Goal: Task Accomplishment & Management: Manage account settings

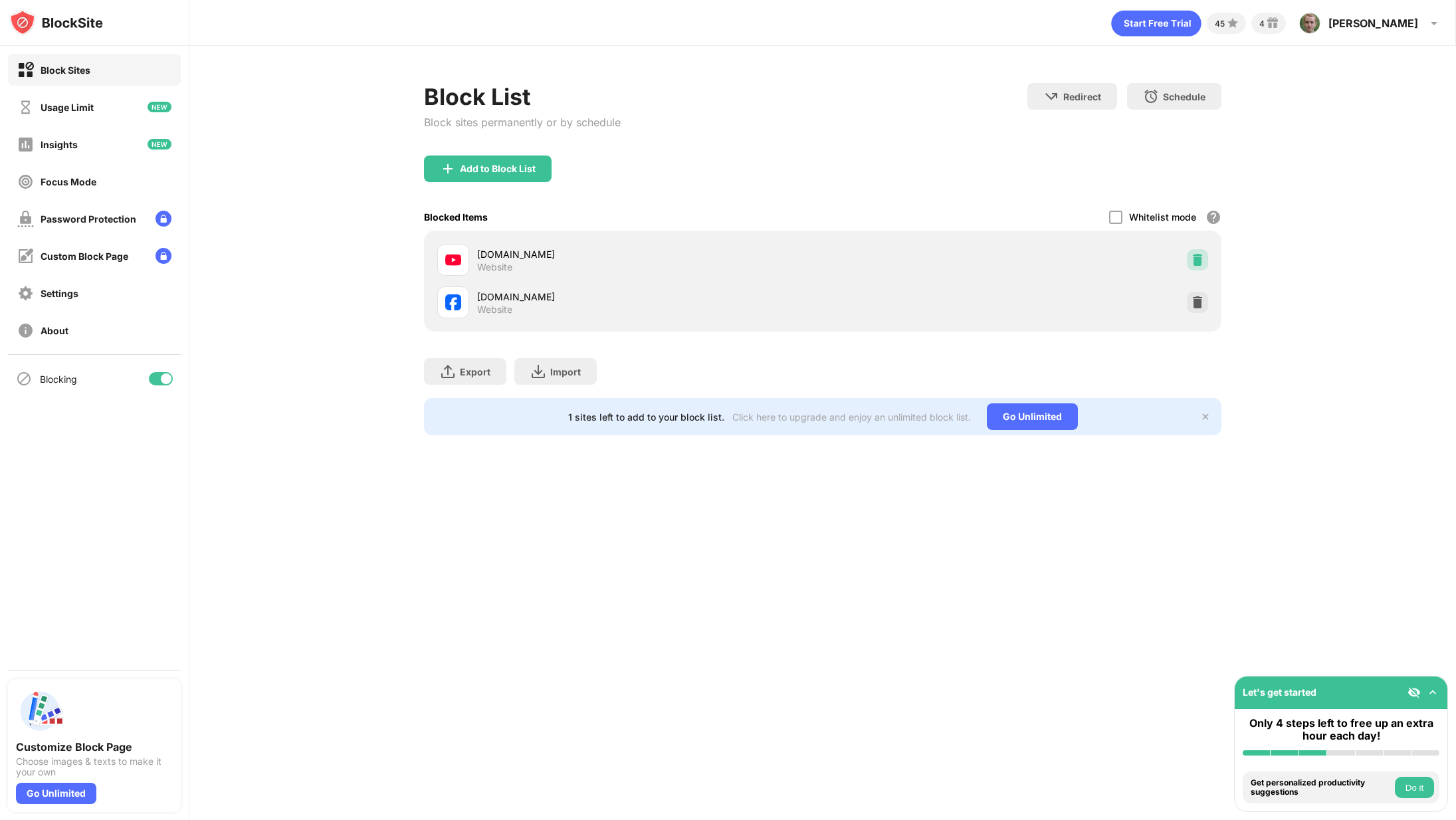
click at [1192, 258] on img at bounding box center [1197, 259] width 13 height 13
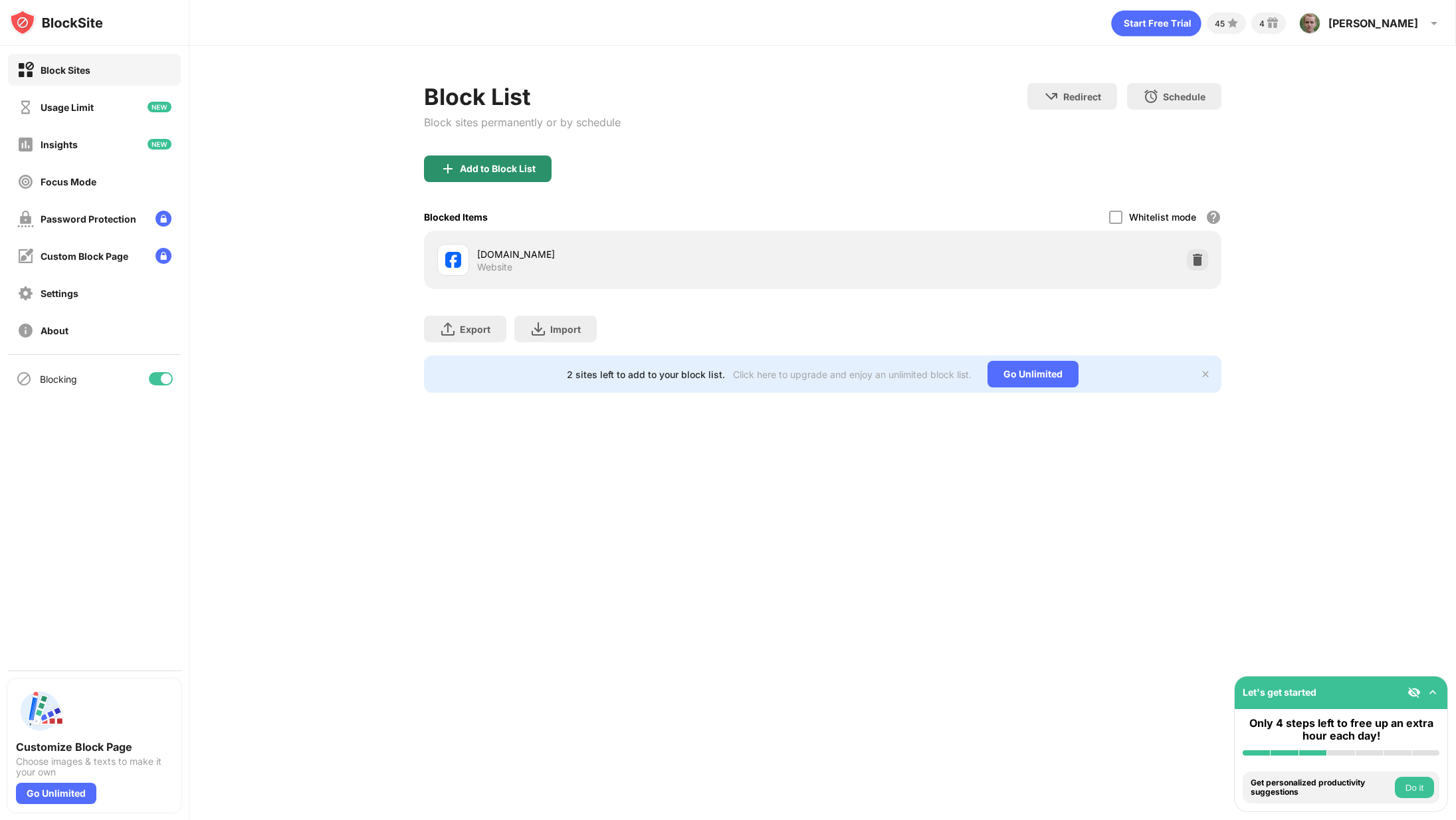
click at [527, 176] on div "Add to Block List" at bounding box center [488, 169] width 127 height 26
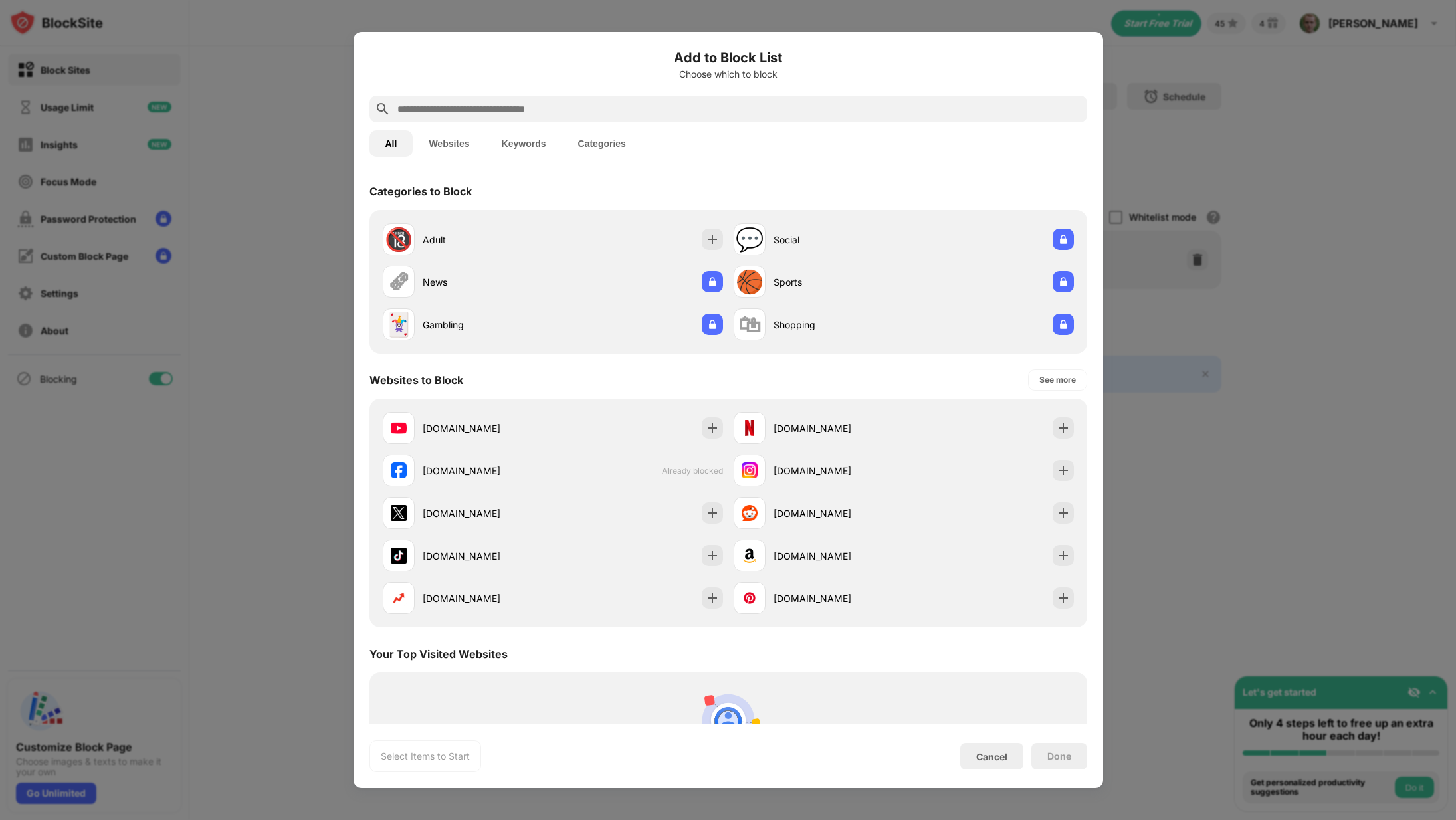
click at [628, 105] on input "text" at bounding box center [738, 109] width 686 height 16
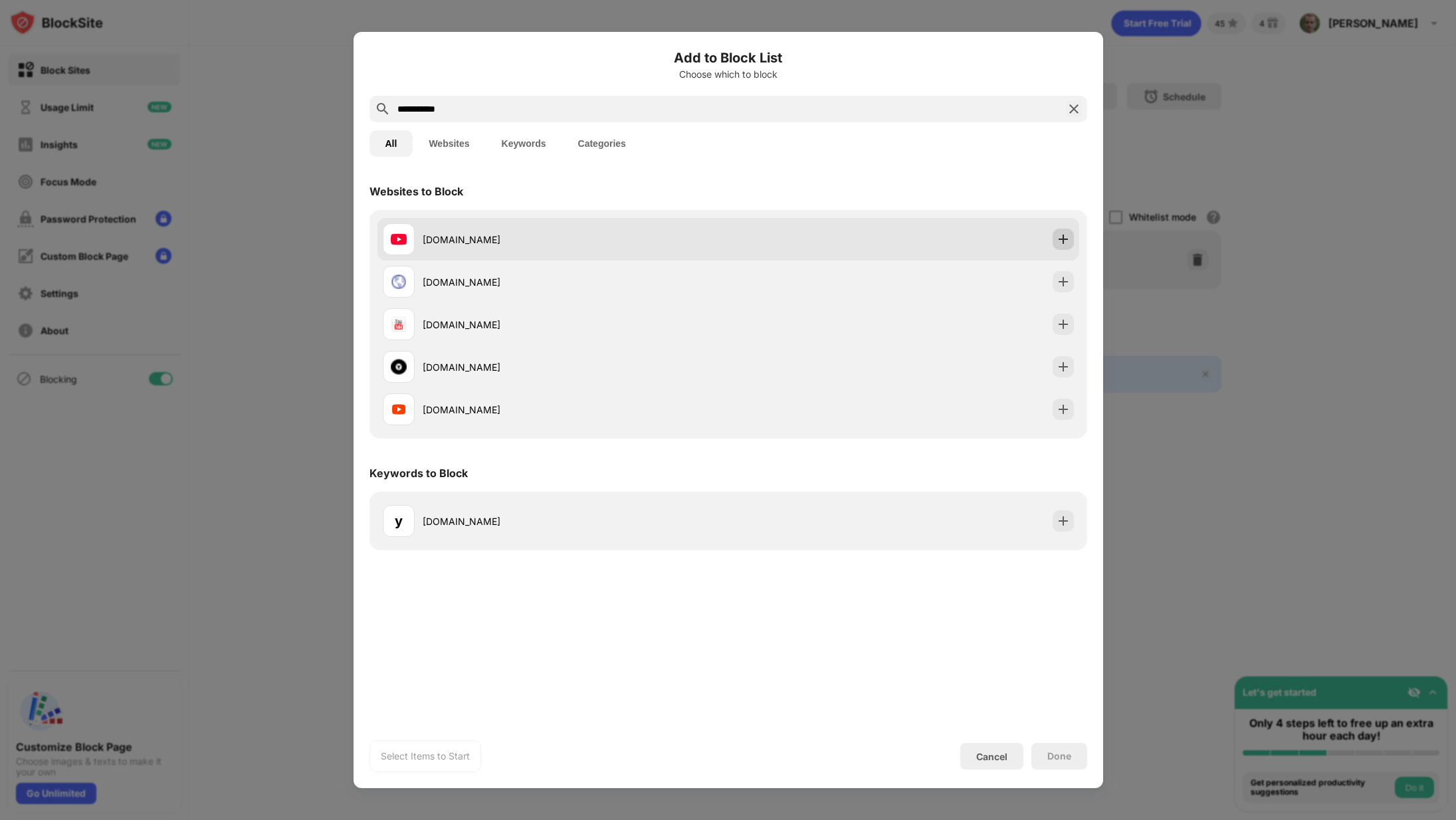
type input "**********"
click at [1072, 243] on div at bounding box center [1063, 239] width 22 height 22
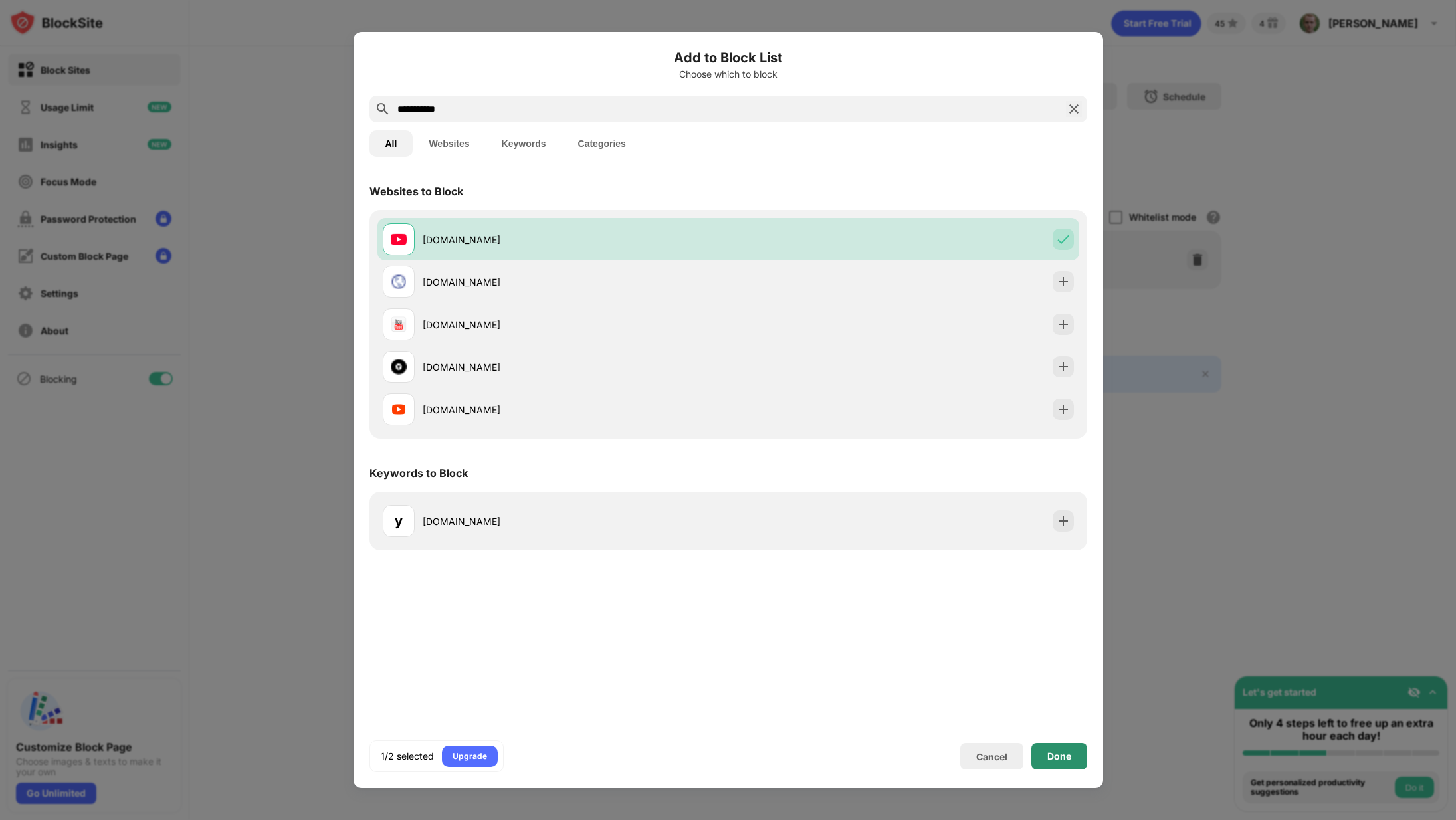
click at [1067, 756] on div "Done" at bounding box center [1059, 756] width 24 height 10
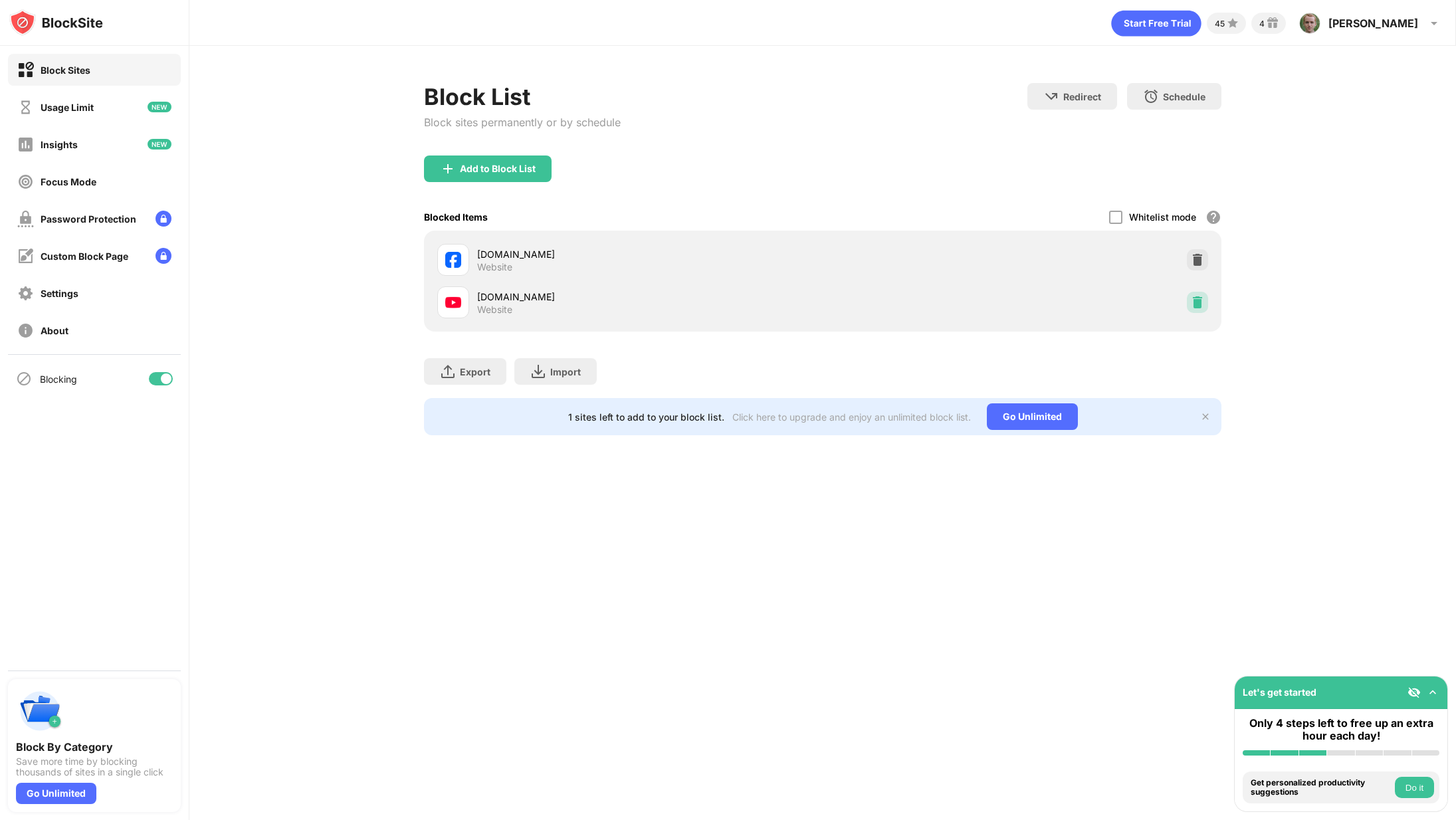
drag, startPoint x: 1197, startPoint y: 295, endPoint x: 1205, endPoint y: 260, distance: 35.9
click at [1196, 295] on div at bounding box center [1198, 302] width 22 height 22
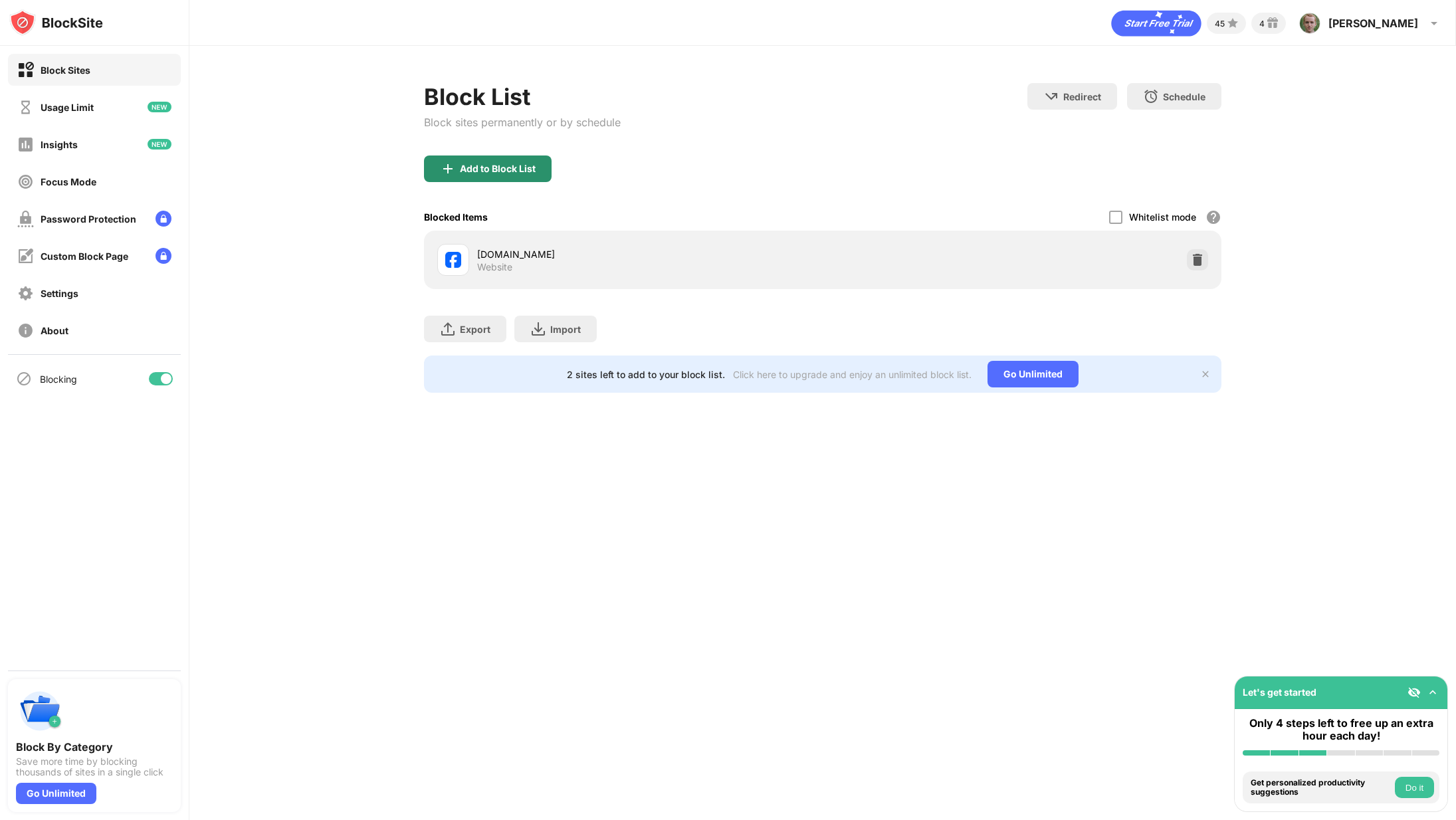
click at [510, 166] on div "Add to Block List" at bounding box center [497, 169] width 76 height 10
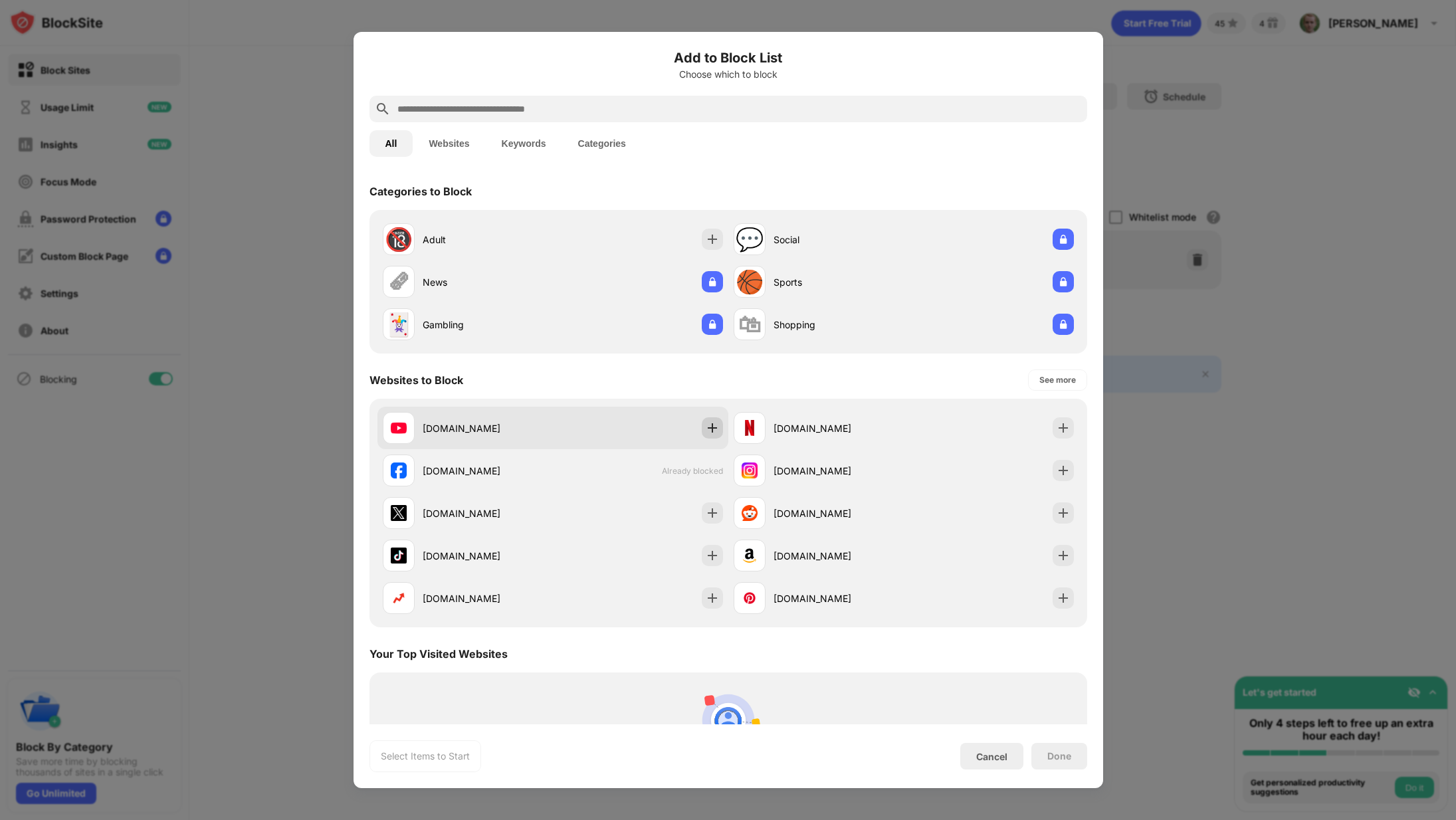
click at [706, 427] on img at bounding box center [712, 428] width 13 height 13
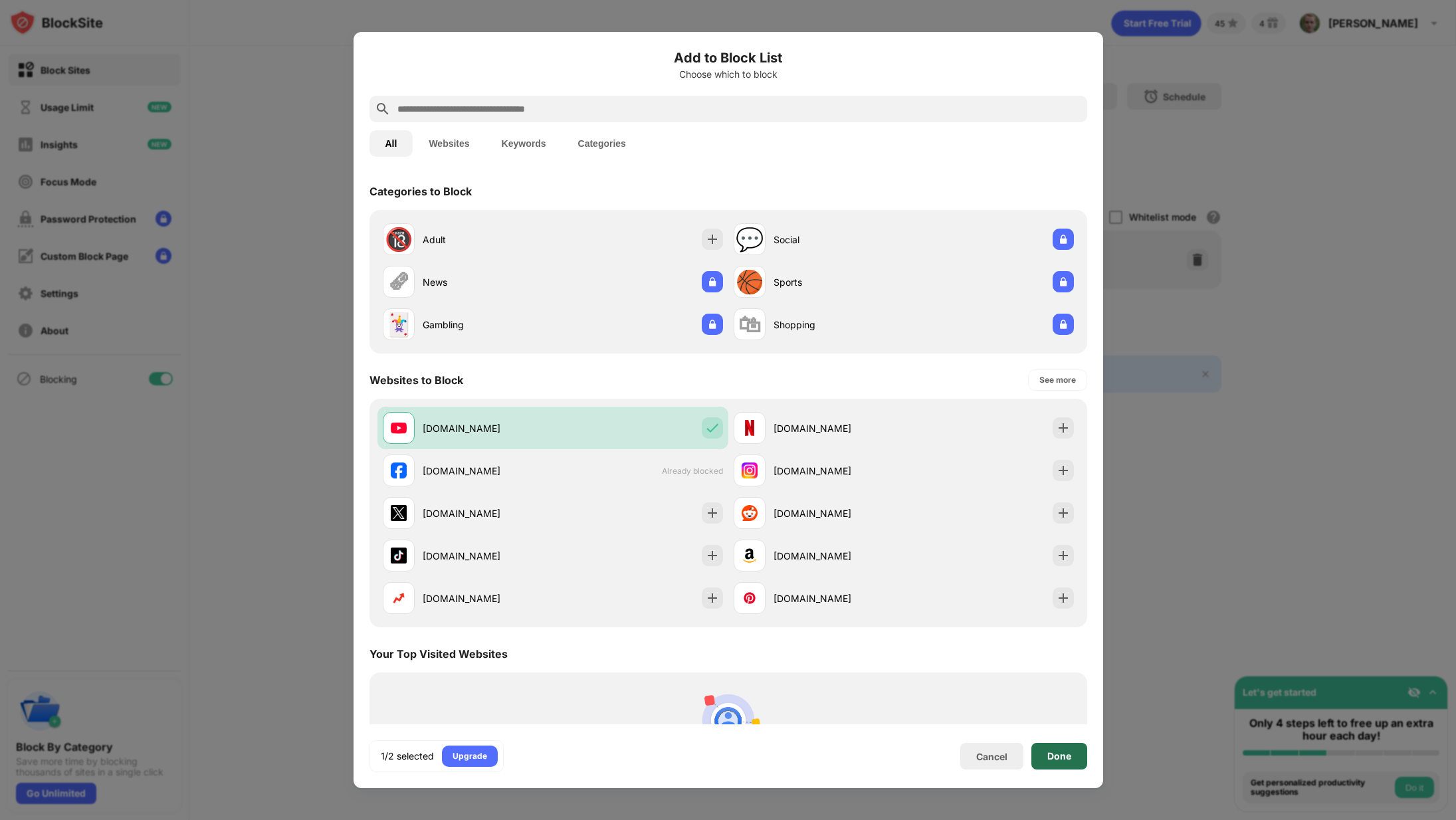
click at [1063, 758] on div "Done" at bounding box center [1059, 756] width 24 height 10
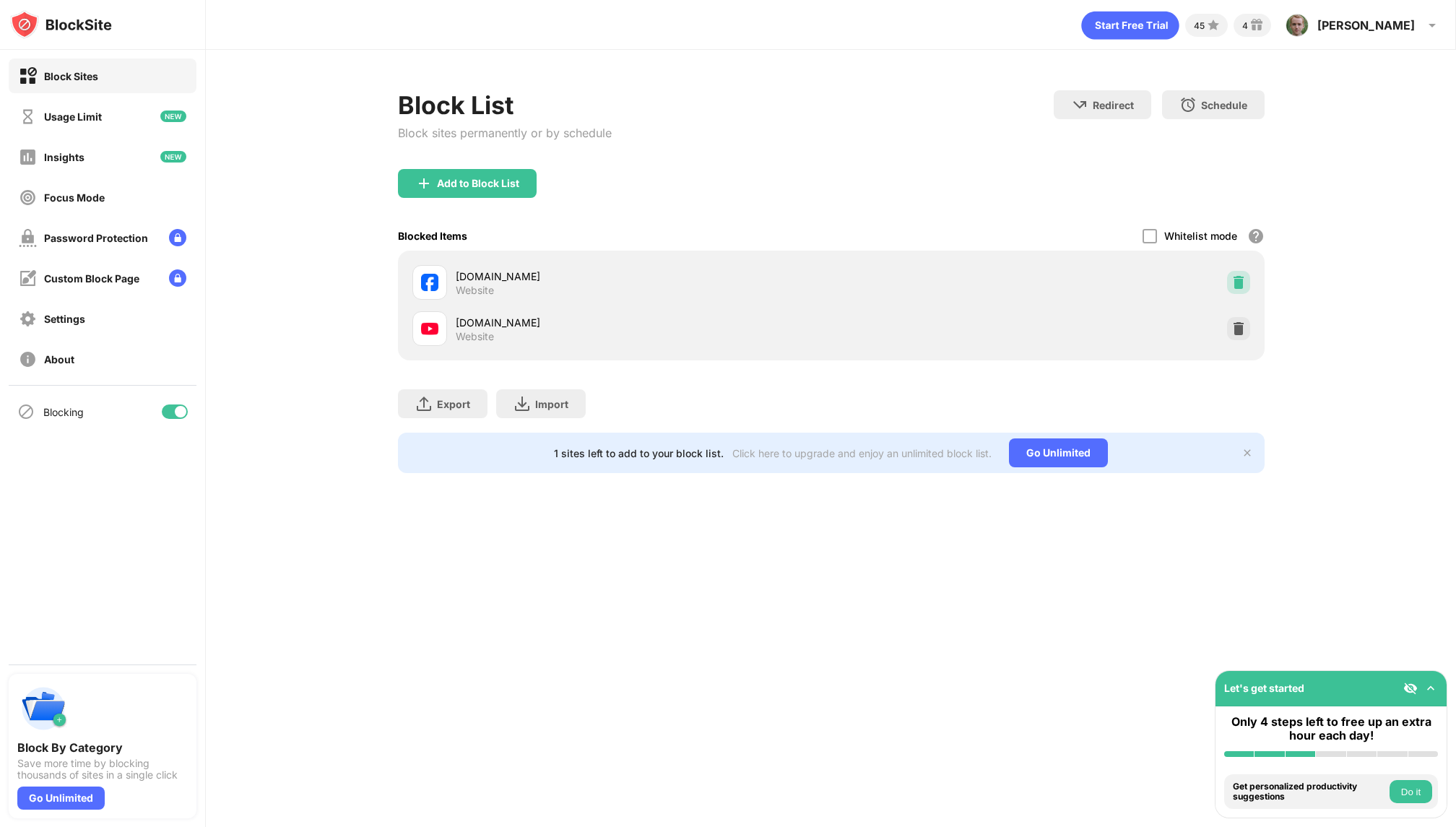
click at [1231, 287] on img at bounding box center [1238, 282] width 14 height 14
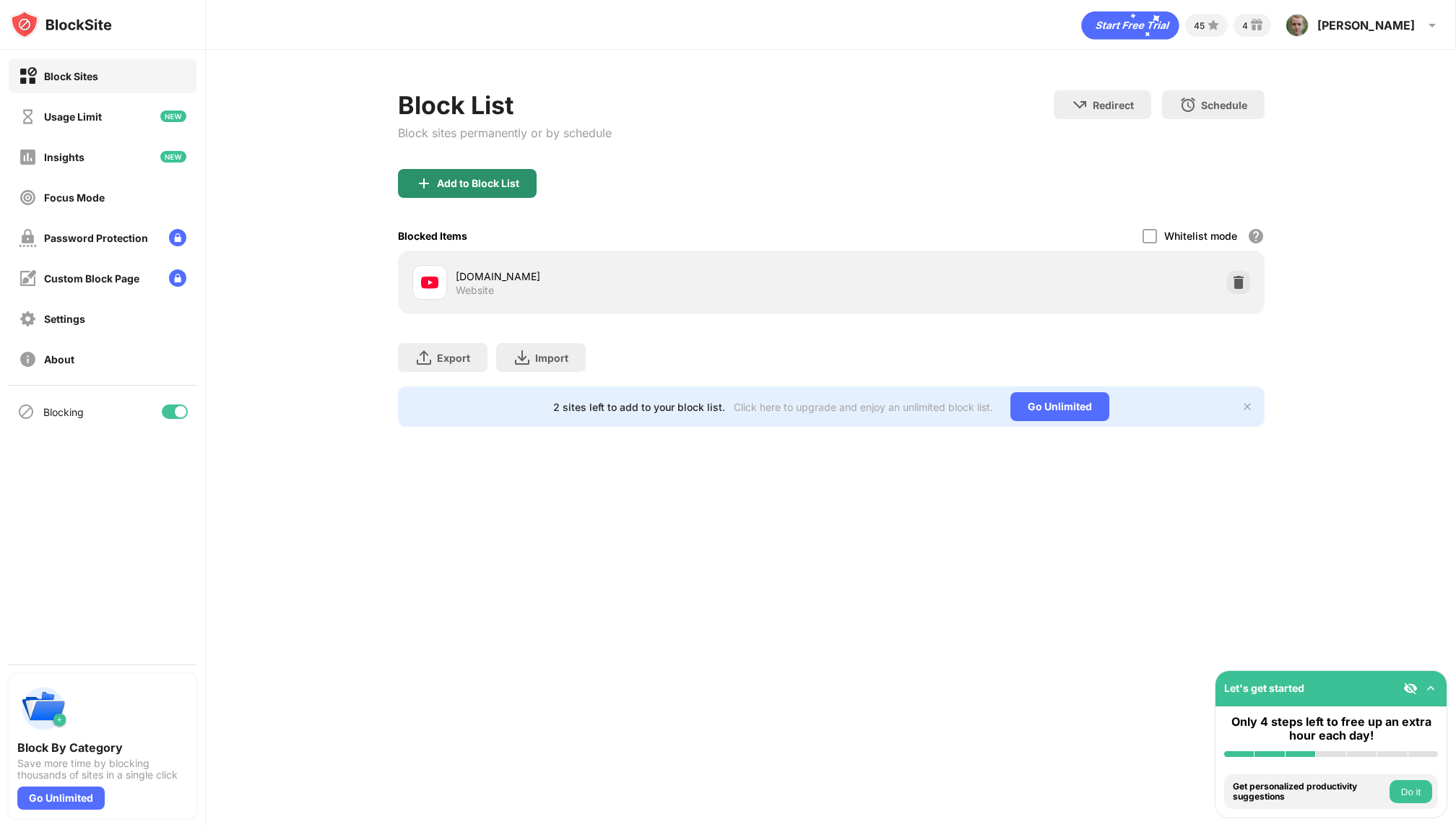
click at [486, 186] on div "Add to Block List" at bounding box center [478, 183] width 83 height 11
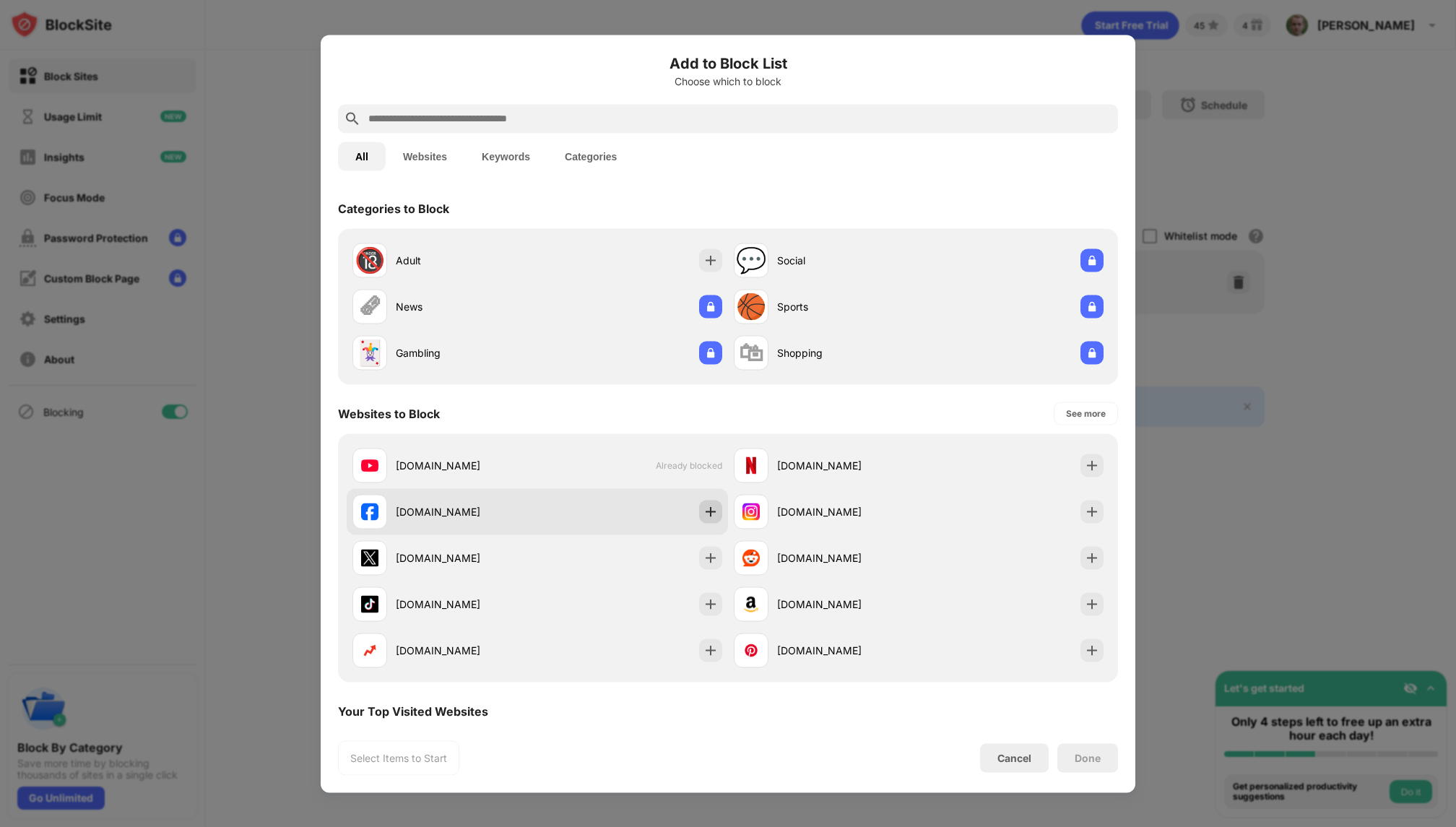
click at [705, 514] on img at bounding box center [710, 511] width 14 height 14
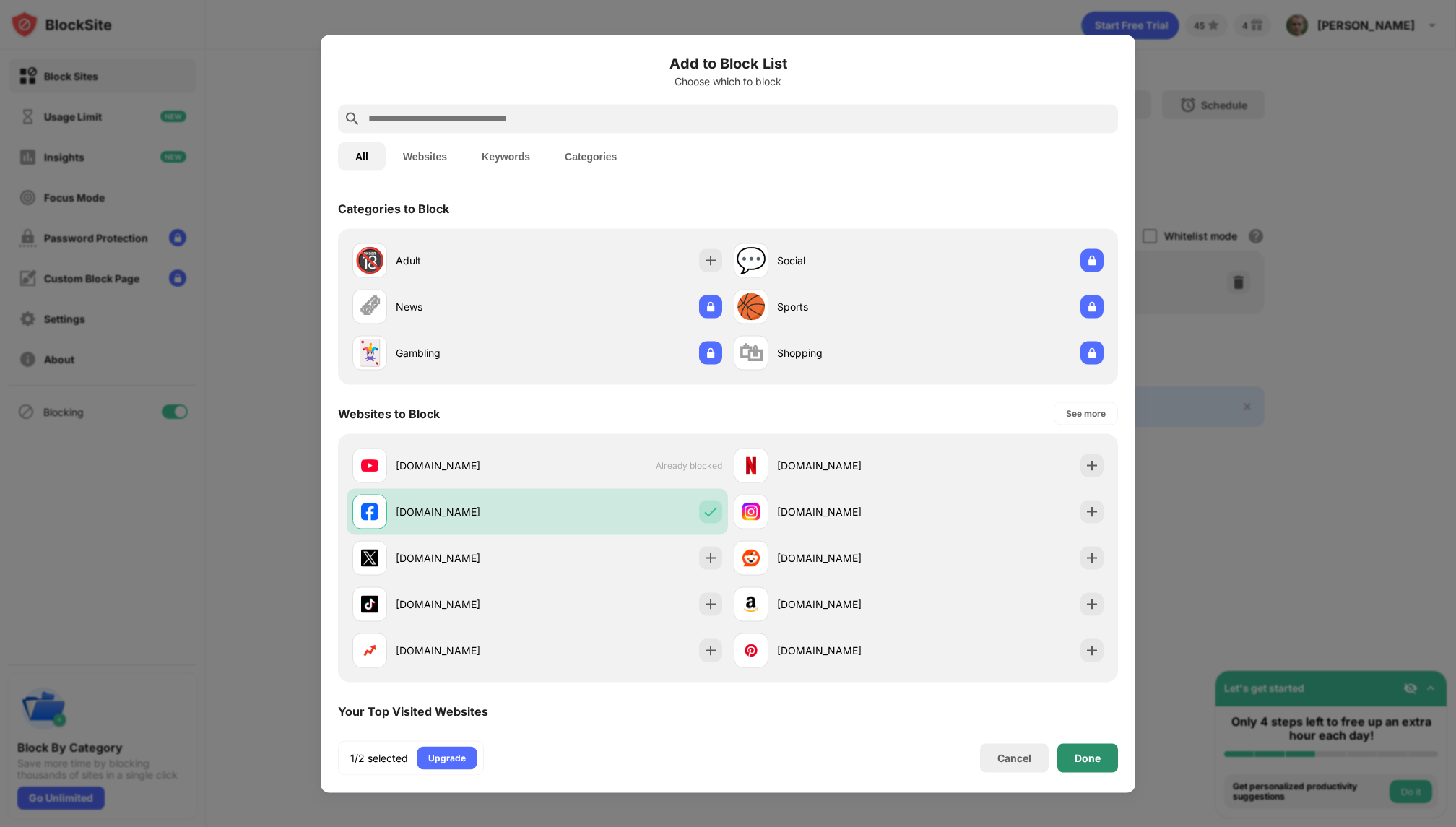
click at [1083, 760] on div "Done" at bounding box center [1087, 757] width 26 height 11
